Goal: Transaction & Acquisition: Purchase product/service

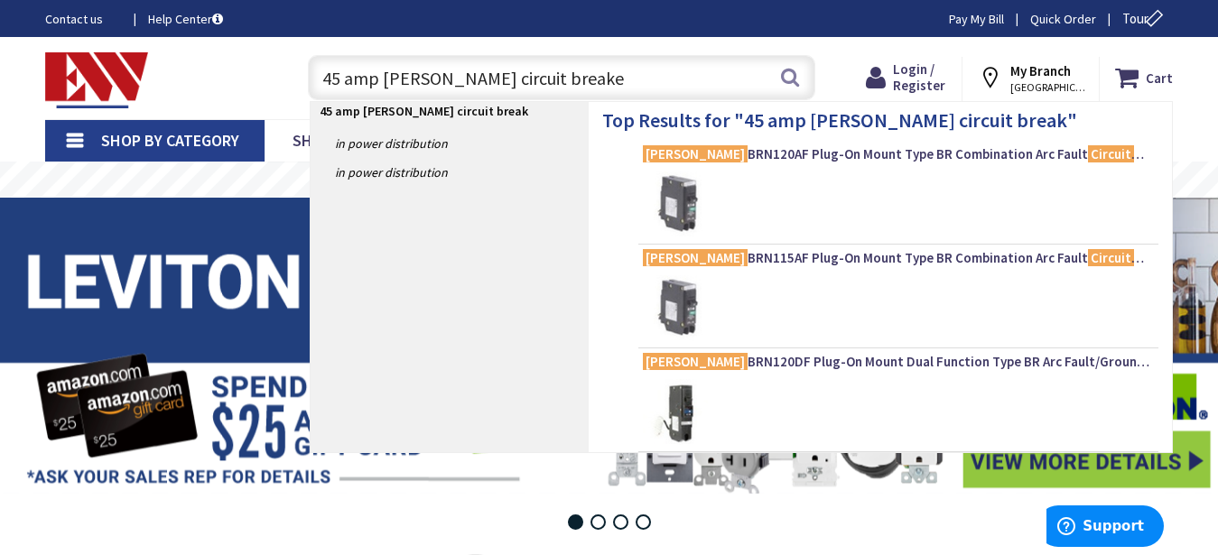
type input "45 amp eaton circuit breaker"
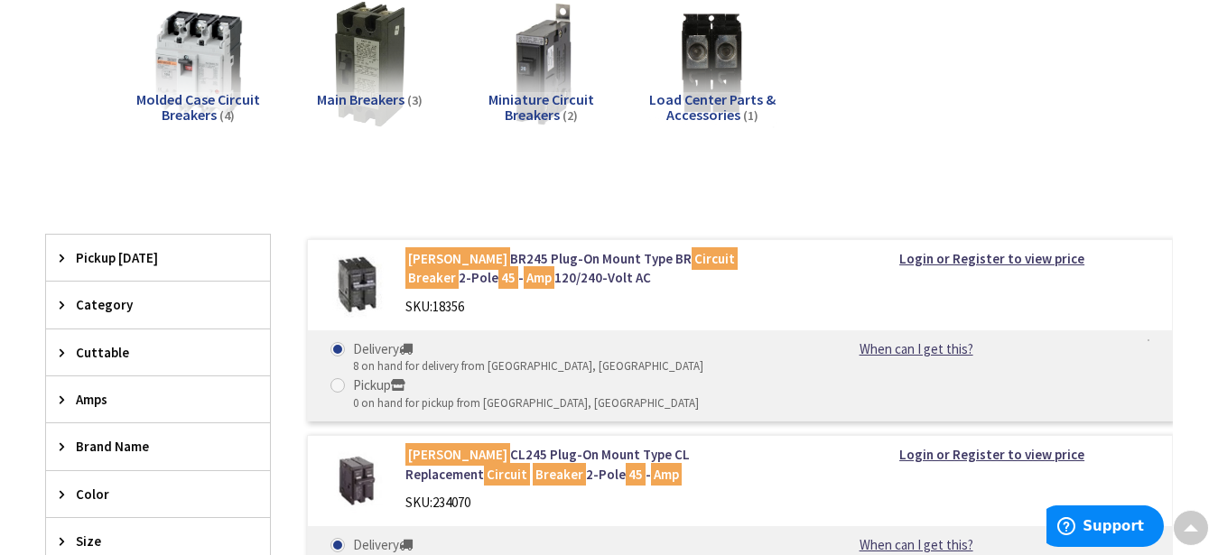
scroll to position [276, 0]
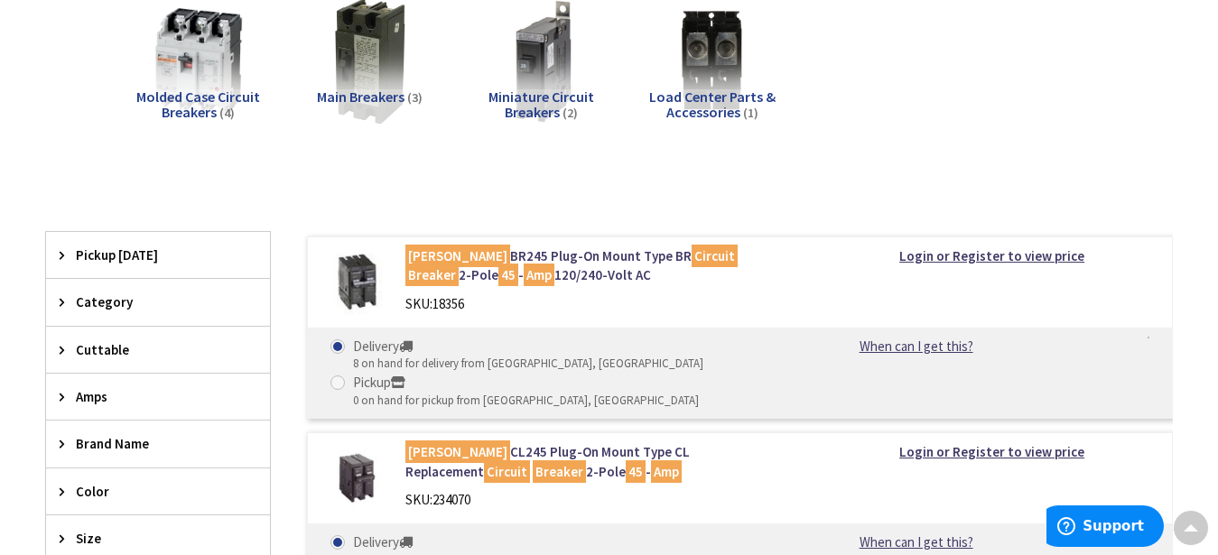
click at [701, 292] on div "Eaton BR245 Plug-On Mount Type BR Circuit Breaker 2-Pole 45 - Amp 120/240-Volt …" at bounding box center [602, 284] width 420 height 76
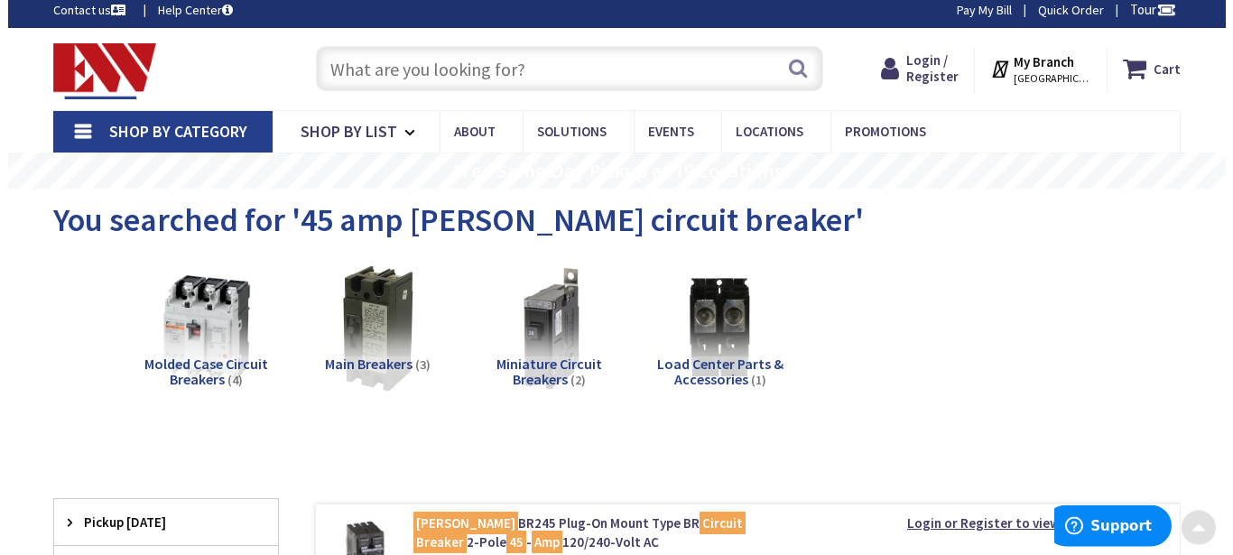
scroll to position [0, 0]
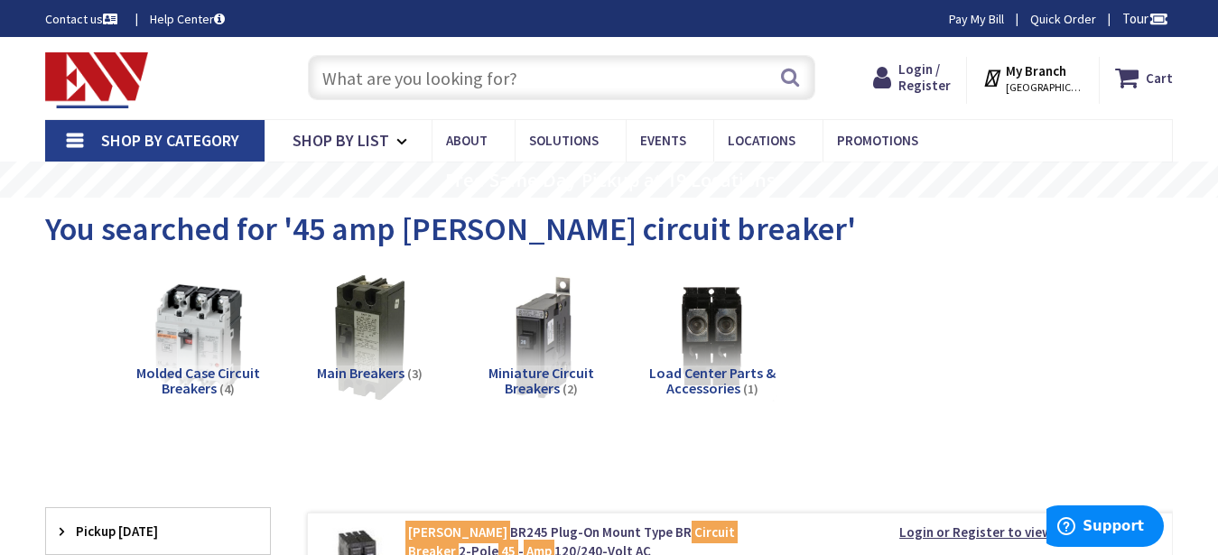
click at [1059, 73] on strong "My Branch" at bounding box center [1035, 70] width 60 height 17
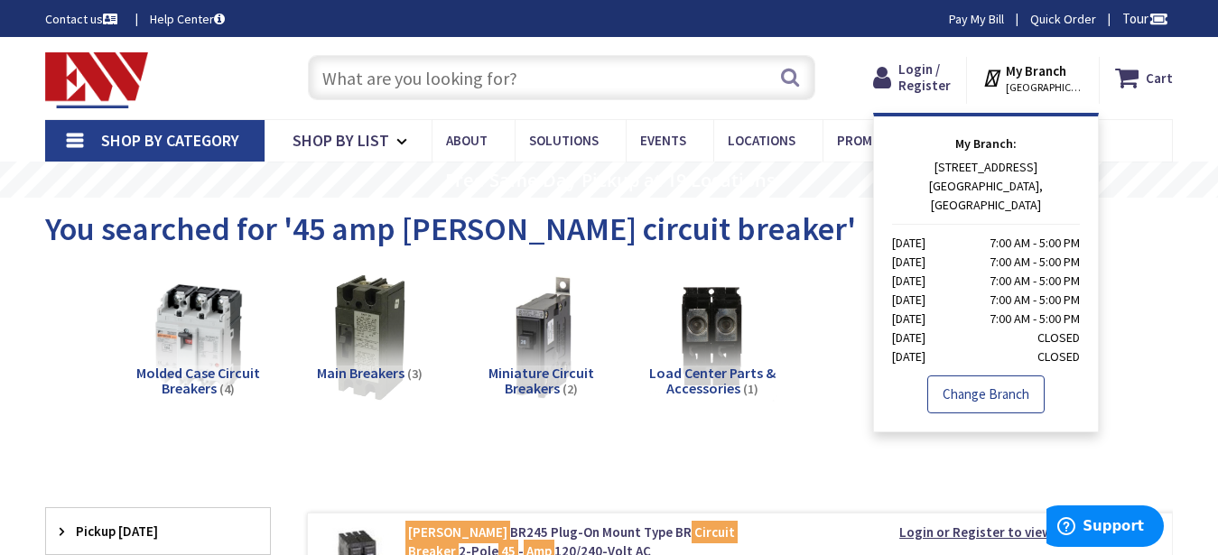
click at [986, 375] on link "Change Branch" at bounding box center [985, 394] width 117 height 38
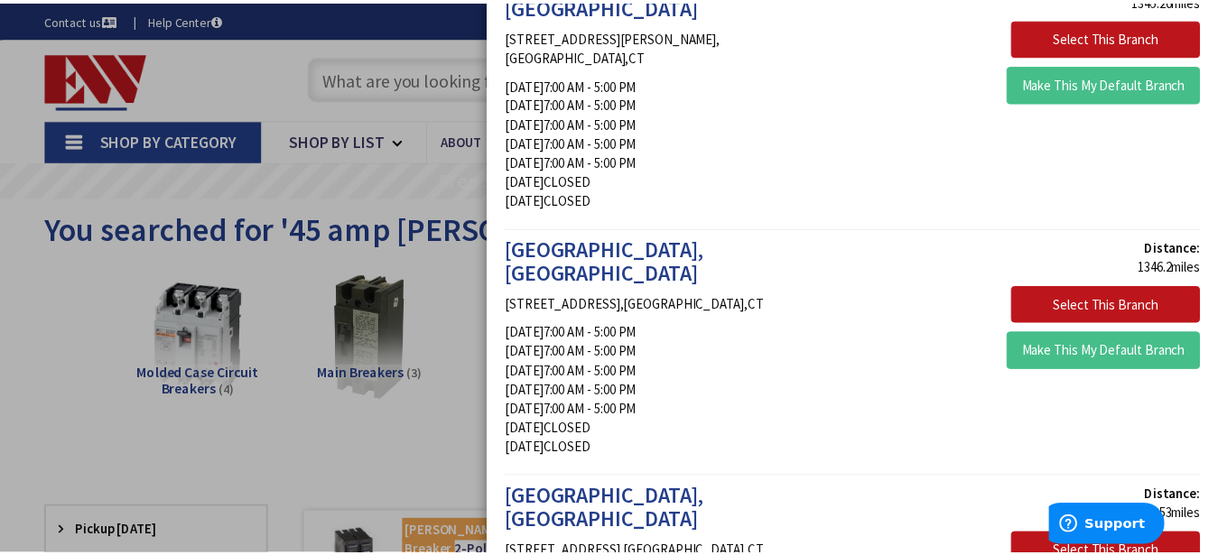
scroll to position [2161, 0]
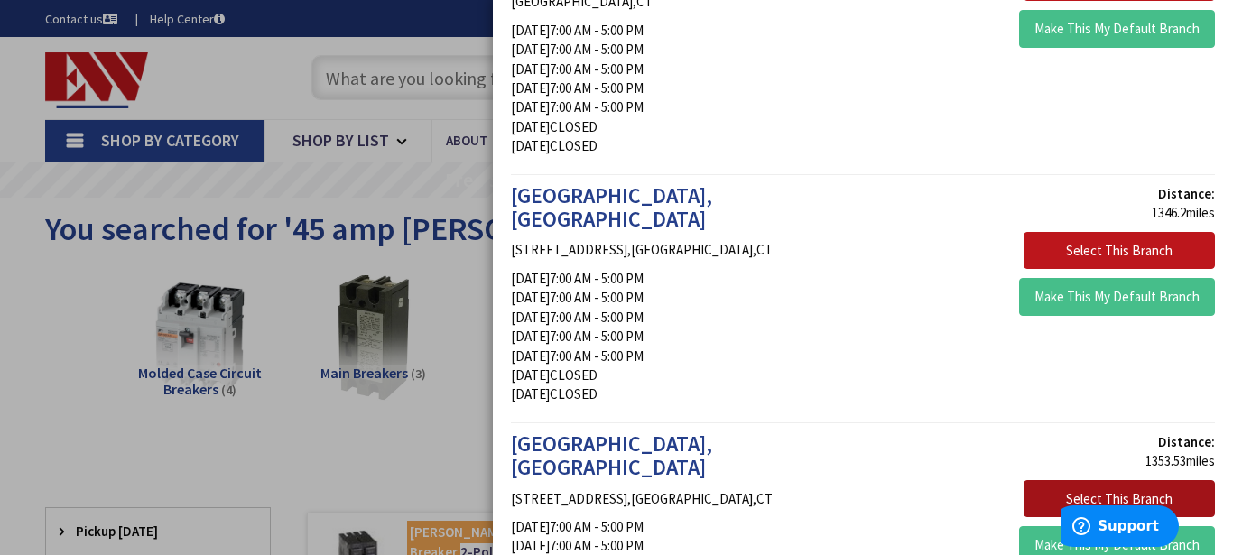
click at [1090, 480] on button "Select This Branch" at bounding box center [1118, 499] width 191 height 38
